Goal: Task Accomplishment & Management: Use online tool/utility

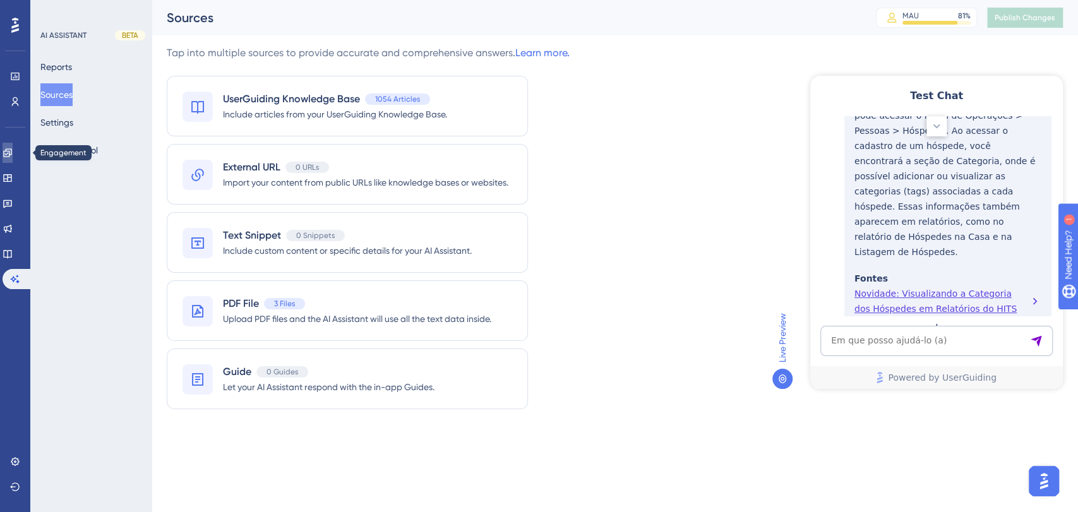
click at [11, 147] on link at bounding box center [8, 153] width 10 height 20
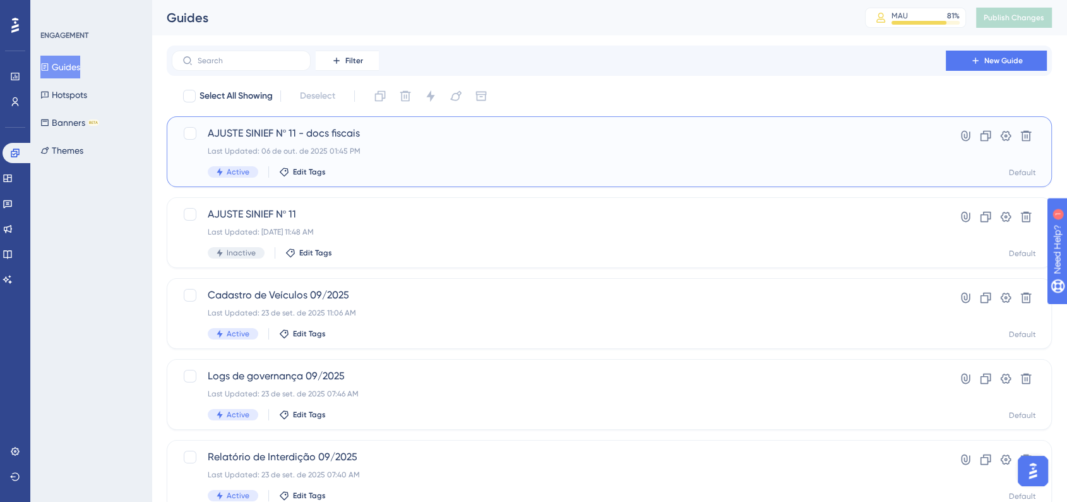
click at [389, 141] on div "AJUSTE SINIEF Nº 11 - docs fiscais Last Updated: [DATE] 01:45 PM Active Edit Ta…" at bounding box center [559, 152] width 702 height 52
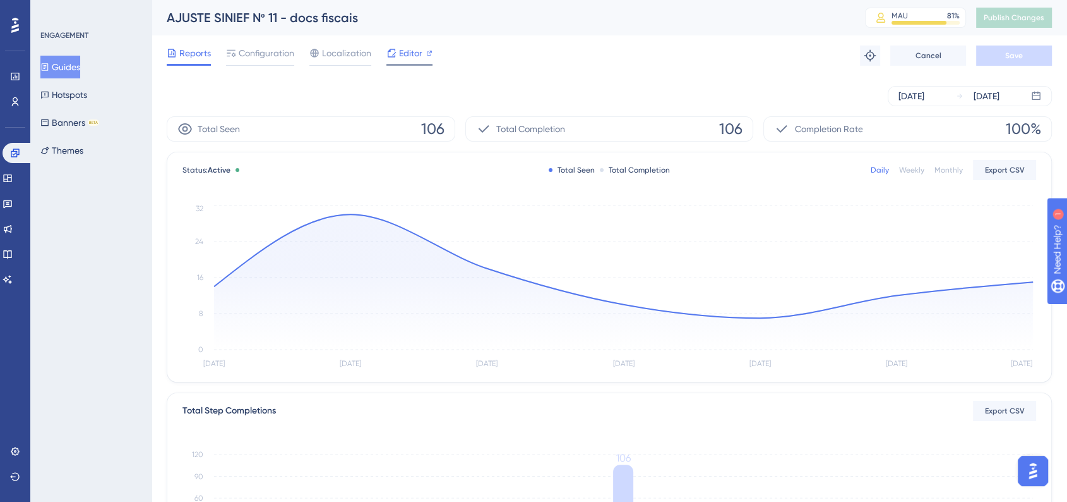
click at [405, 55] on span "Editor" at bounding box center [410, 52] width 23 height 15
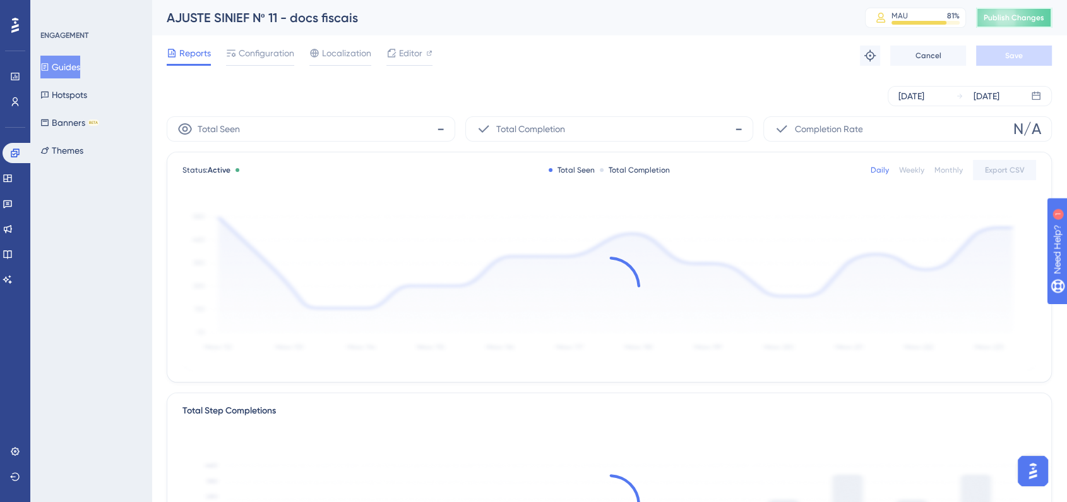
click at [999, 20] on span "Publish Changes" at bounding box center [1014, 18] width 61 height 10
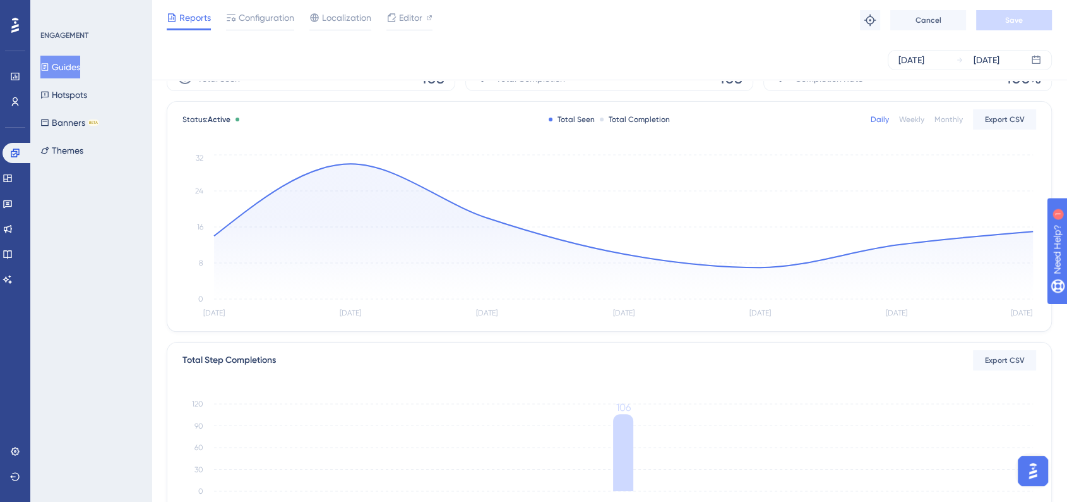
scroll to position [298, 0]
